Goal: Task Accomplishment & Management: Manage account settings

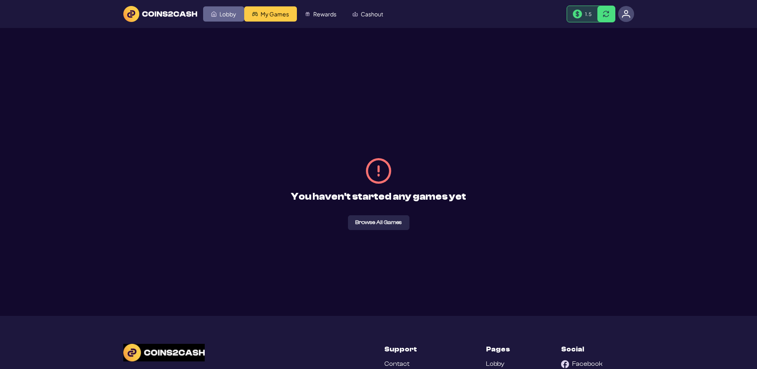
click at [238, 22] on link "Lobby" at bounding box center [223, 13] width 41 height 15
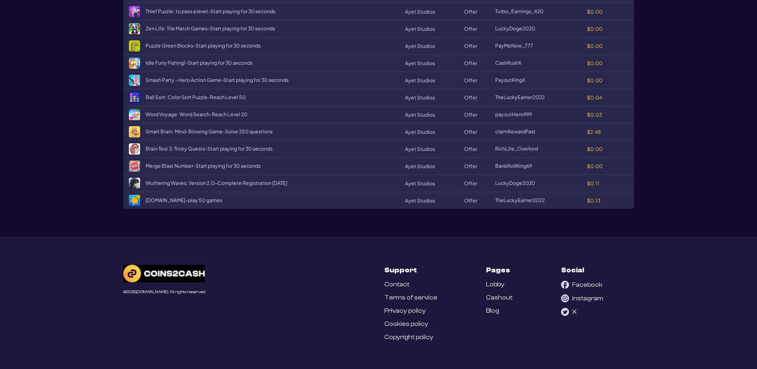
scroll to position [1117, 0]
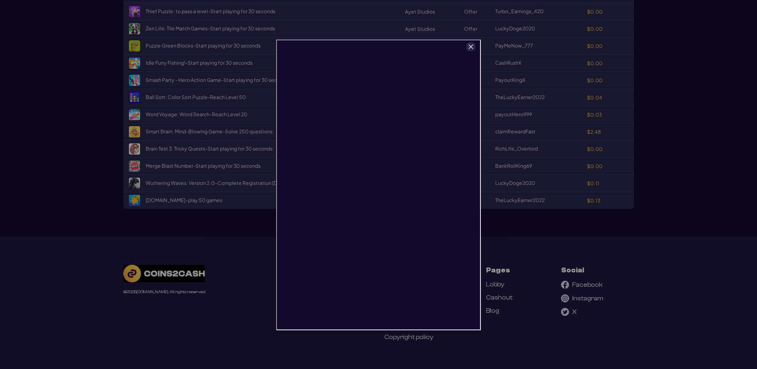
scroll to position [0, 0]
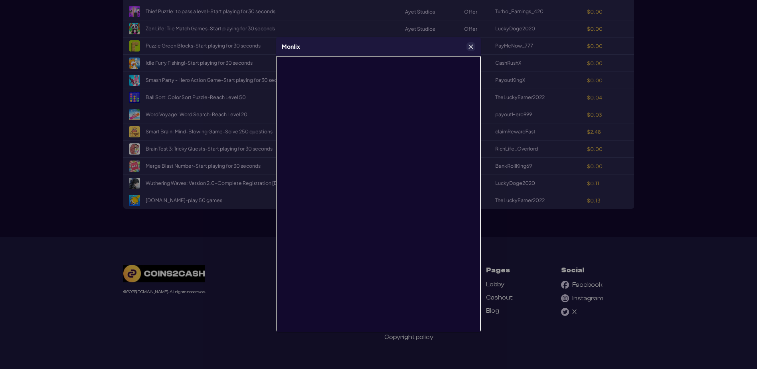
click at [469, 46] on icon "Close" at bounding box center [471, 47] width 6 height 6
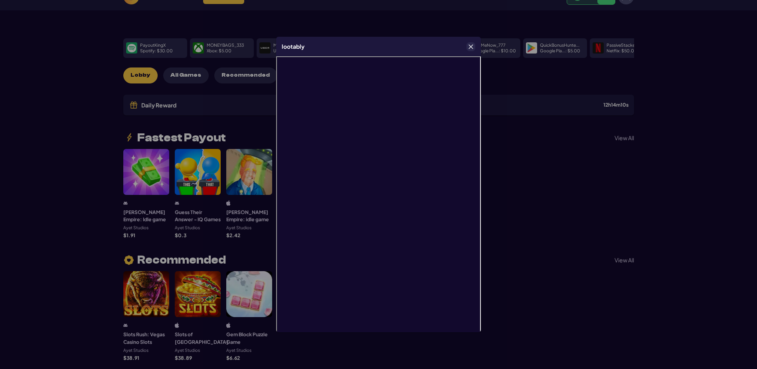
scroll to position [0, 0]
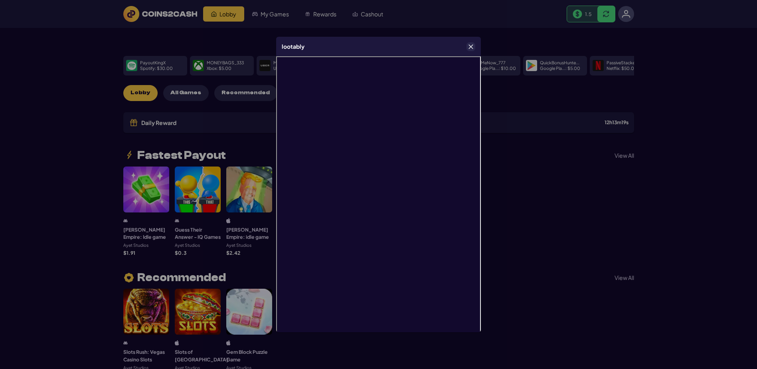
click at [471, 49] on icon "Close" at bounding box center [471, 47] width 6 height 6
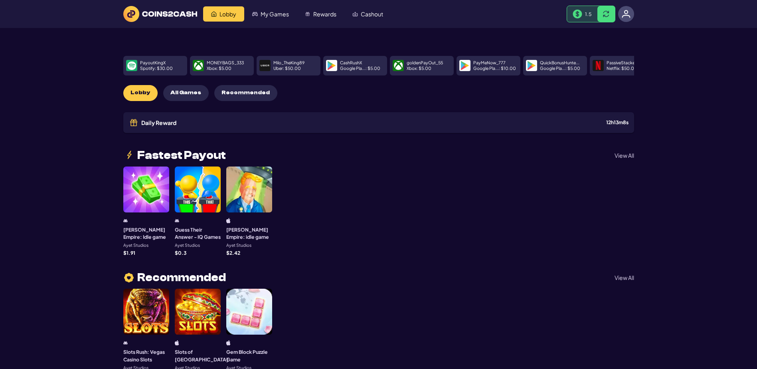
click at [631, 22] on div at bounding box center [626, 14] width 16 height 16
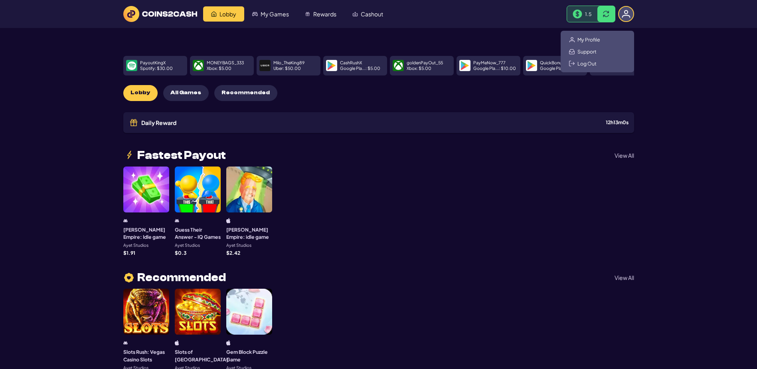
click at [602, 67] on div "My Profile Support Log Out" at bounding box center [597, 52] width 73 height 42
click at [600, 43] on span "My Profile" at bounding box center [588, 39] width 23 height 6
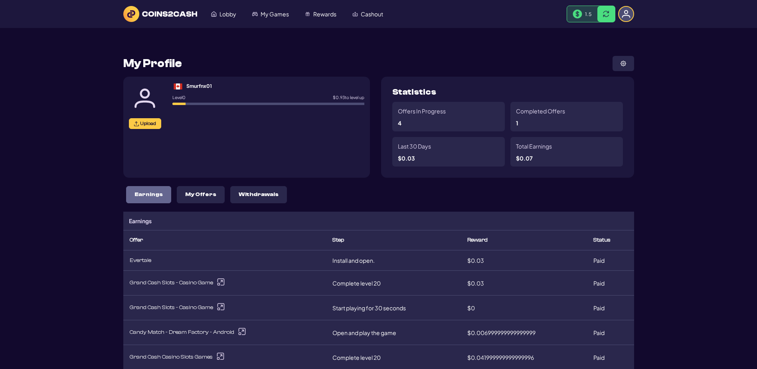
click at [573, 19] on img at bounding box center [578, 14] width 10 height 9
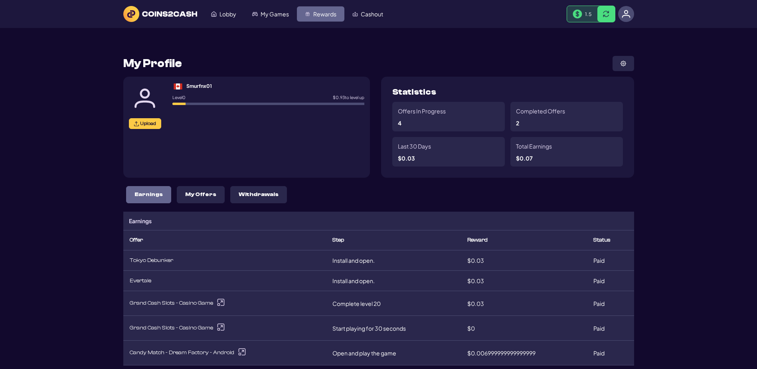
click at [310, 17] on img "Rewards" at bounding box center [308, 14] width 6 height 6
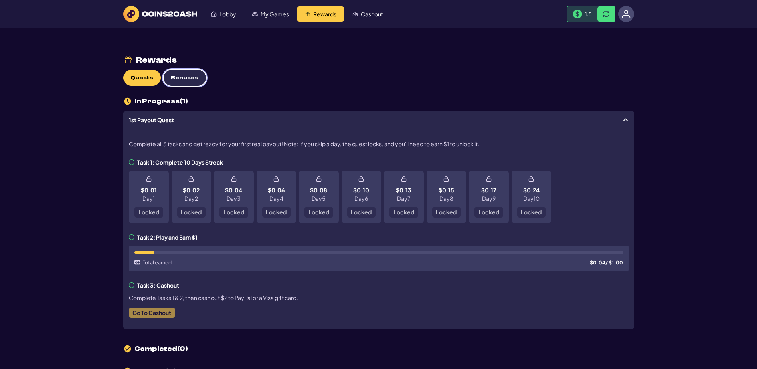
click at [198, 81] on span "Bonuses" at bounding box center [185, 78] width 28 height 7
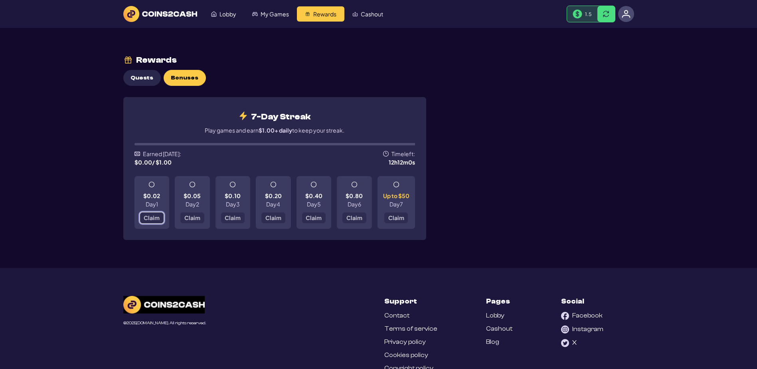
click at [149, 220] on span "Claim" at bounding box center [152, 218] width 16 height 6
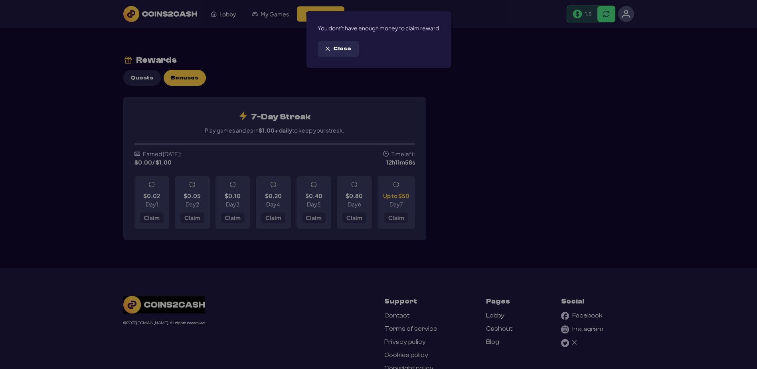
click at [351, 52] on span "Close" at bounding box center [342, 48] width 18 height 7
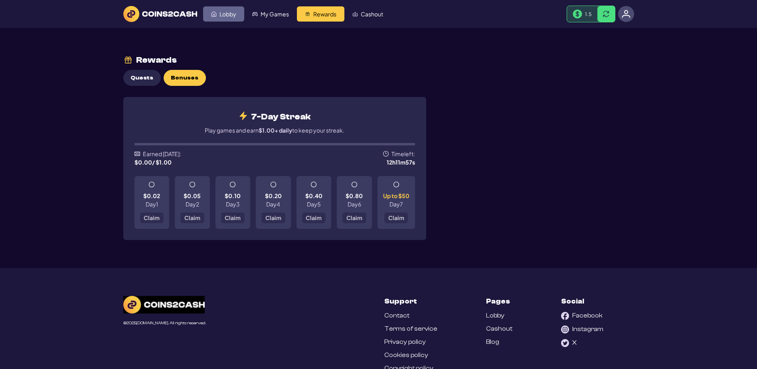
click at [236, 17] on span "Lobby" at bounding box center [227, 14] width 17 height 6
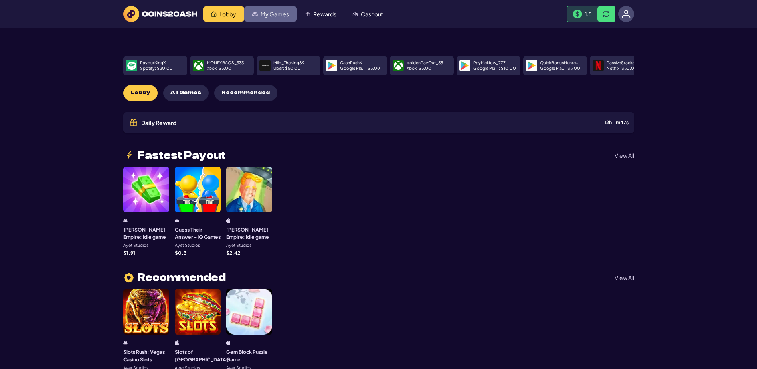
click at [289, 13] on span "My Games" at bounding box center [275, 14] width 28 height 6
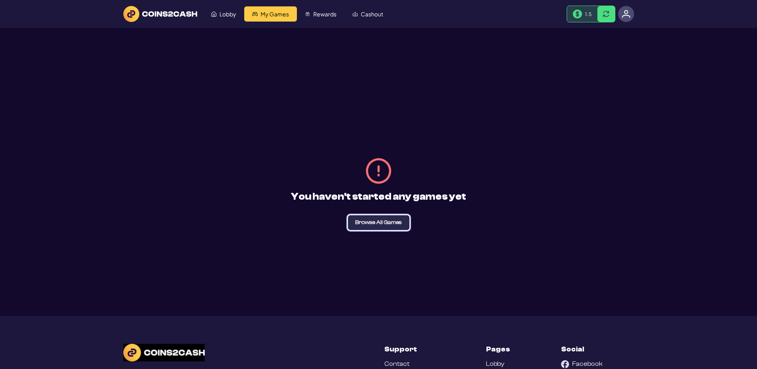
click at [390, 225] on span "Browse All Games" at bounding box center [378, 222] width 47 height 6
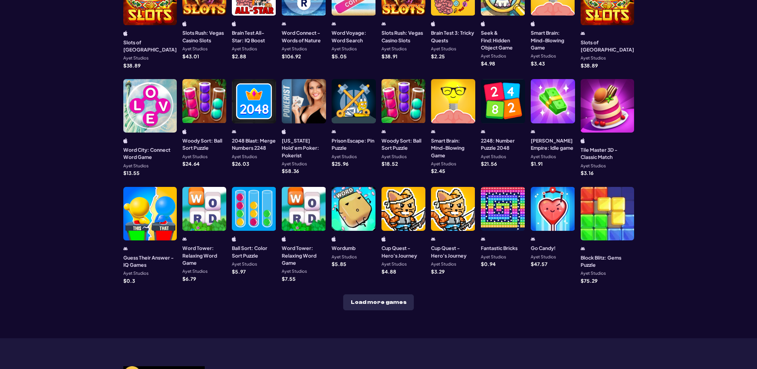
scroll to position [160, 0]
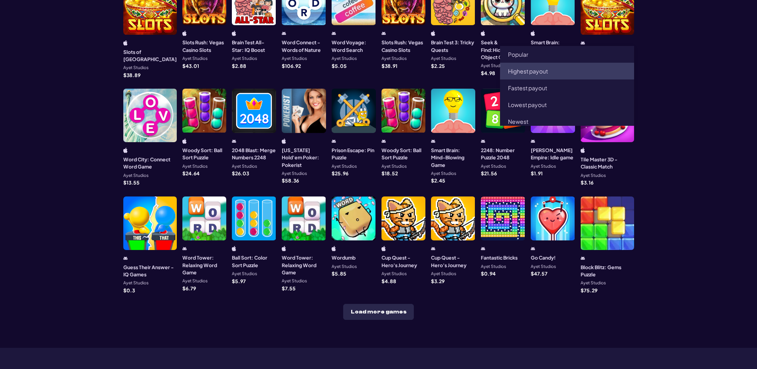
click at [596, 79] on li "Highest payout" at bounding box center [567, 71] width 134 height 17
type input "**********"
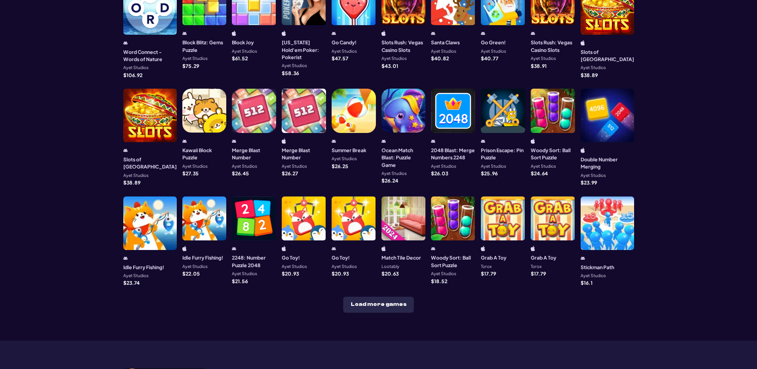
click at [140, 35] on div at bounding box center [149, 7] width 53 height 53
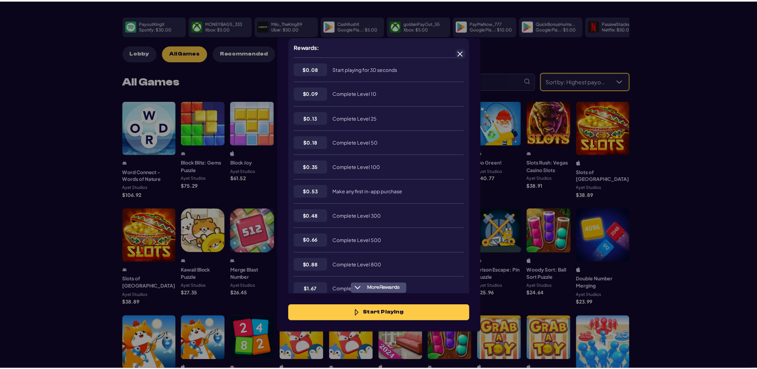
scroll to position [200, 0]
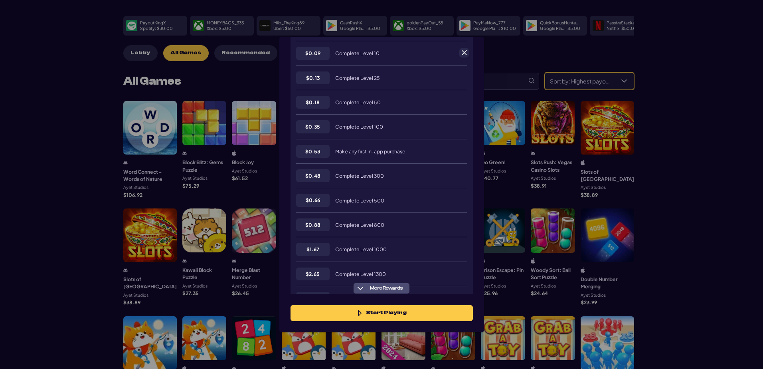
click at [461, 55] on span at bounding box center [463, 52] width 7 height 7
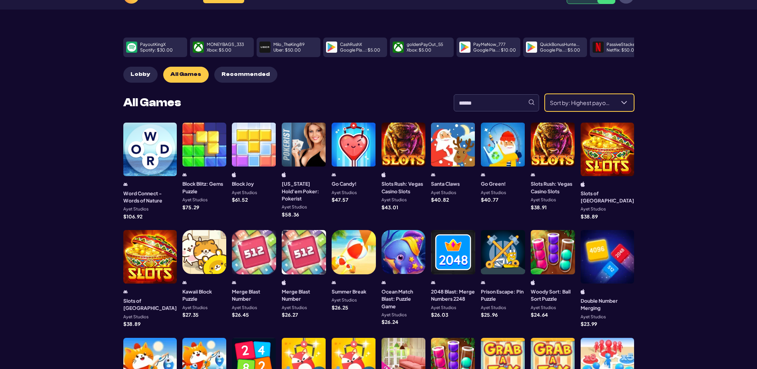
scroll to position [0, 0]
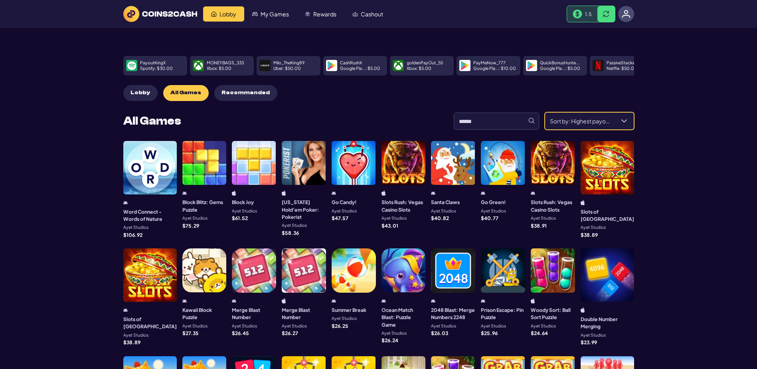
click at [567, 22] on div "1.5" at bounding box center [582, 14] width 30 height 16
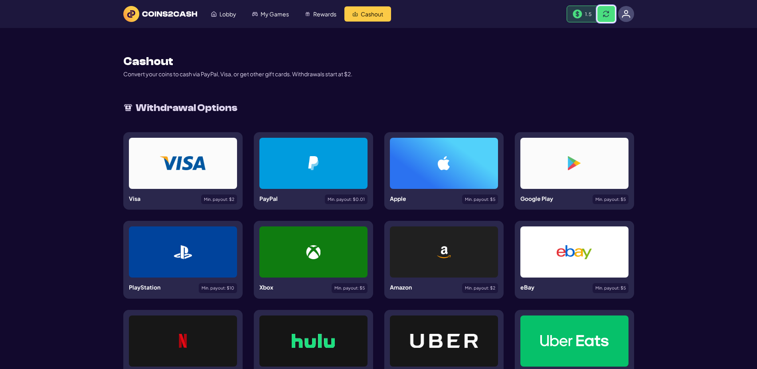
click at [607, 17] on span at bounding box center [606, 14] width 6 height 6
